Goal: Task Accomplishment & Management: Use online tool/utility

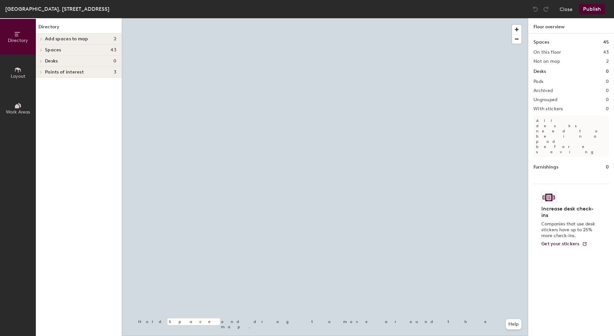
click at [21, 77] on span "Layout" at bounding box center [18, 77] width 15 height 6
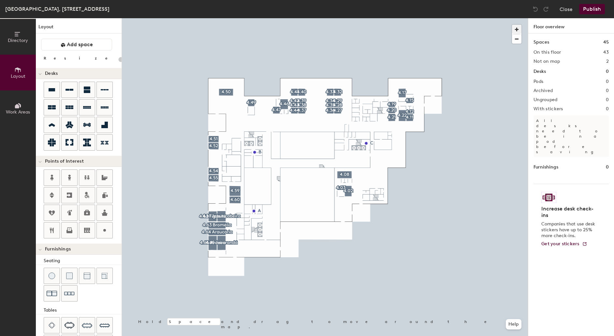
click at [516, 30] on span "button" at bounding box center [516, 29] width 9 height 9
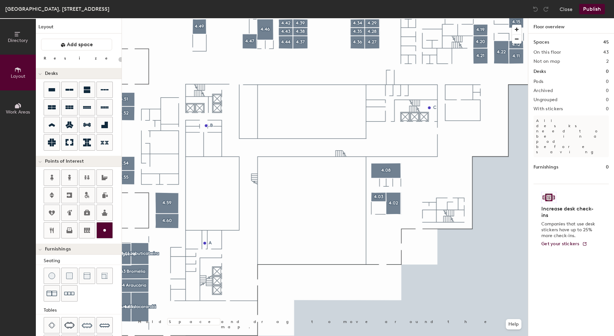
click at [106, 234] on icon at bounding box center [105, 231] width 8 height 8
click at [106, 229] on icon at bounding box center [105, 231] width 8 height 8
click at [219, 116] on div "Directory Layout Work Areas Layout Add space Resize Desks Points of Interest Fu…" at bounding box center [307, 177] width 614 height 318
click at [106, 232] on circle at bounding box center [104, 230] width 3 height 3
click at [104, 233] on icon at bounding box center [105, 231] width 8 height 8
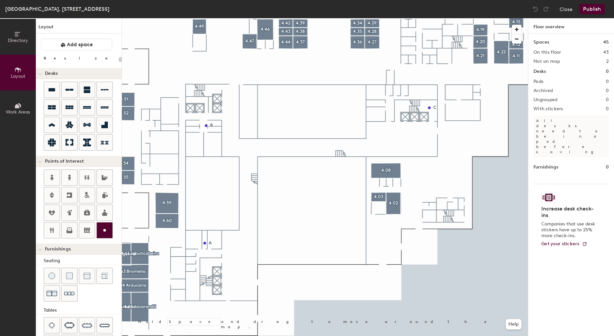
click at [106, 232] on circle at bounding box center [104, 230] width 3 height 3
click at [208, 90] on img at bounding box center [209, 90] width 8 height 8
type input "20"
click at [222, 91] on input "Custom" at bounding box center [222, 89] width 21 height 9
type input "C"
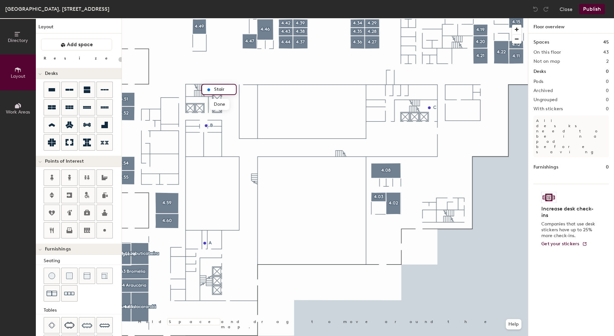
type input "Stairs"
click at [222, 104] on span "Done" at bounding box center [219, 104] width 19 height 11
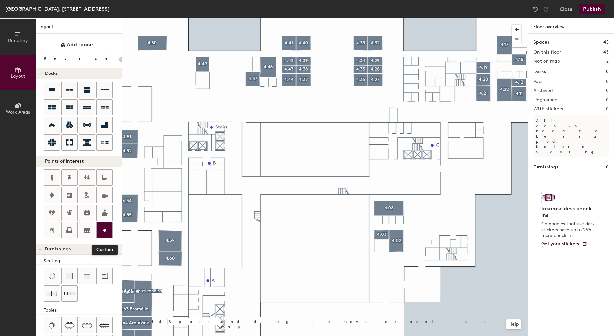
click at [105, 231] on circle at bounding box center [104, 230] width 3 height 3
type input "20"
type input "Phone booth"
click at [280, 96] on span "Done" at bounding box center [281, 96] width 19 height 11
type input "20"
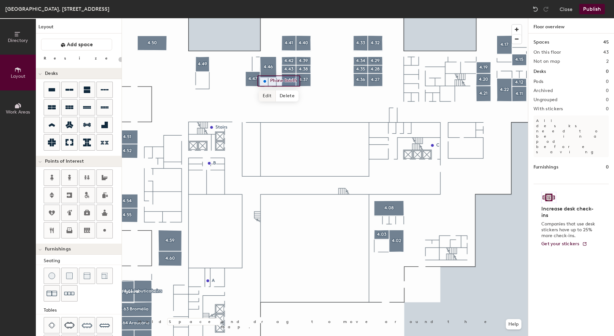
click at [269, 96] on span "Edit" at bounding box center [267, 96] width 17 height 11
type input "Phone B"
click at [106, 234] on icon at bounding box center [105, 231] width 8 height 8
type input "20"
type input "Phone B"
